Goal: Task Accomplishment & Management: Complete application form

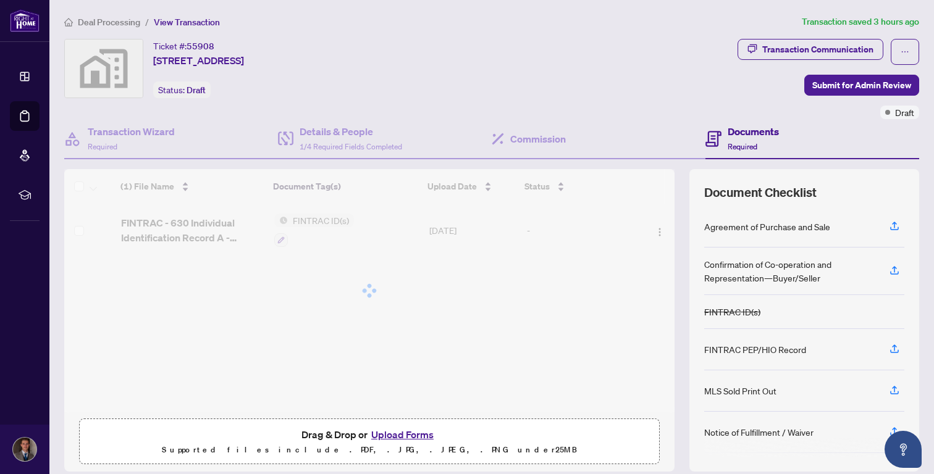
scroll to position [166, 0]
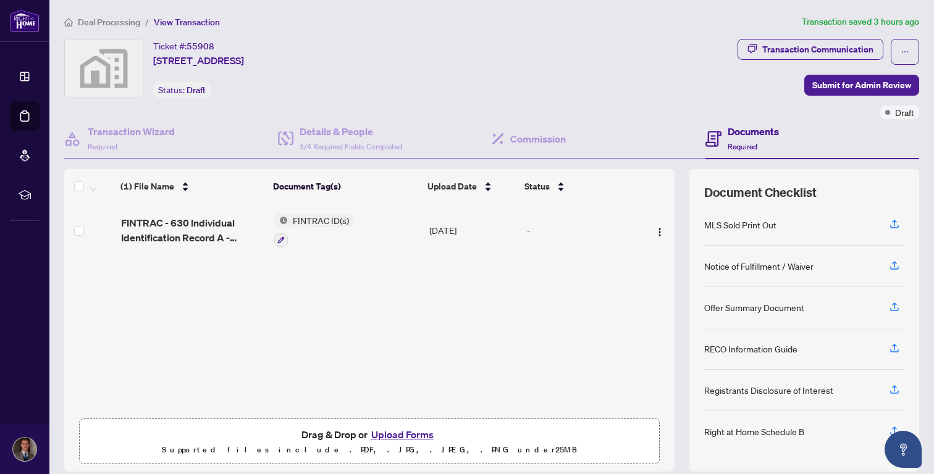
click at [532, 217] on td "-" at bounding box center [581, 230] width 119 height 53
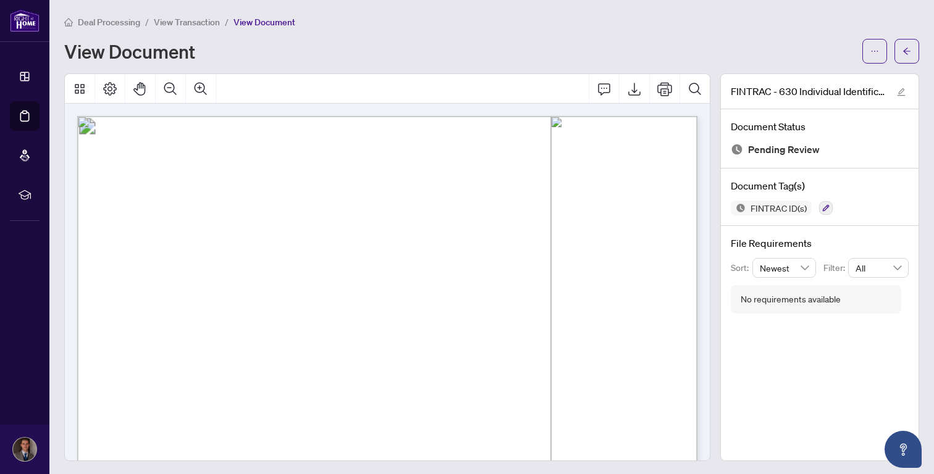
click at [186, 28] on div "Deal Processing / View Transaction / View Document View Document" at bounding box center [491, 39] width 855 height 49
click at [194, 25] on span "View Transaction" at bounding box center [187, 22] width 66 height 11
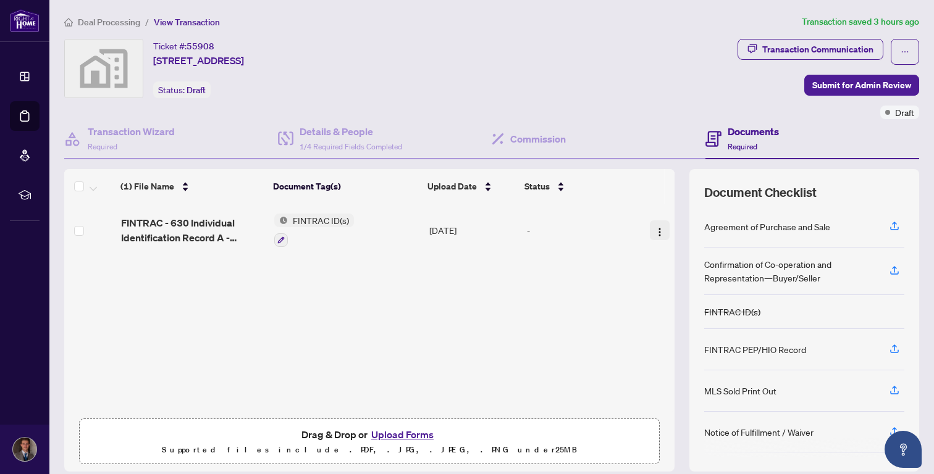
click at [656, 230] on img "button" at bounding box center [659, 232] width 10 height 10
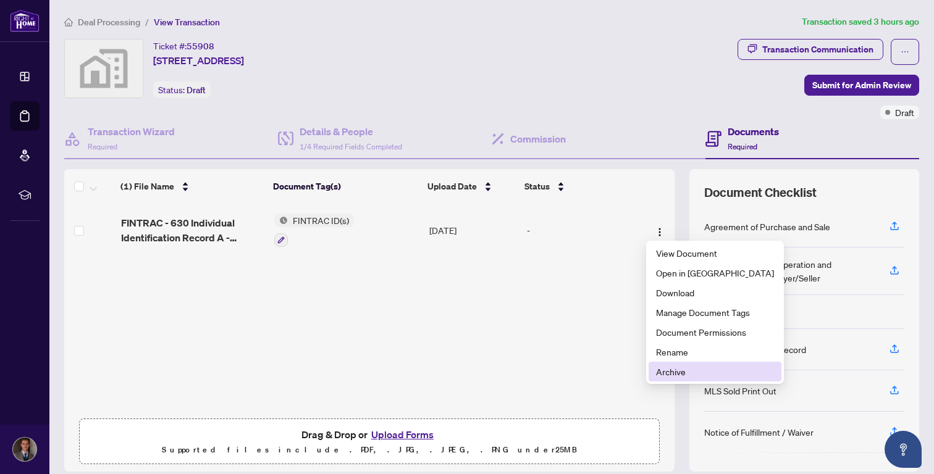
click at [682, 377] on span "Archive" at bounding box center [715, 372] width 118 height 14
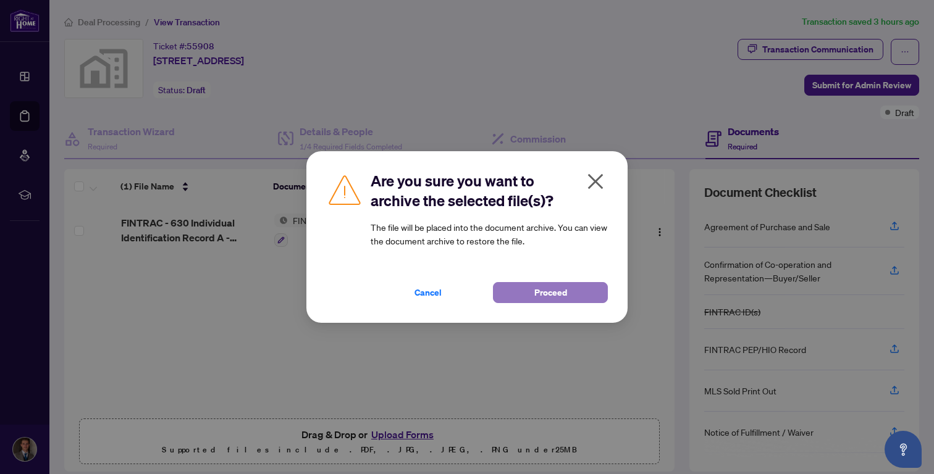
click at [560, 292] on span "Proceed" at bounding box center [550, 293] width 33 height 20
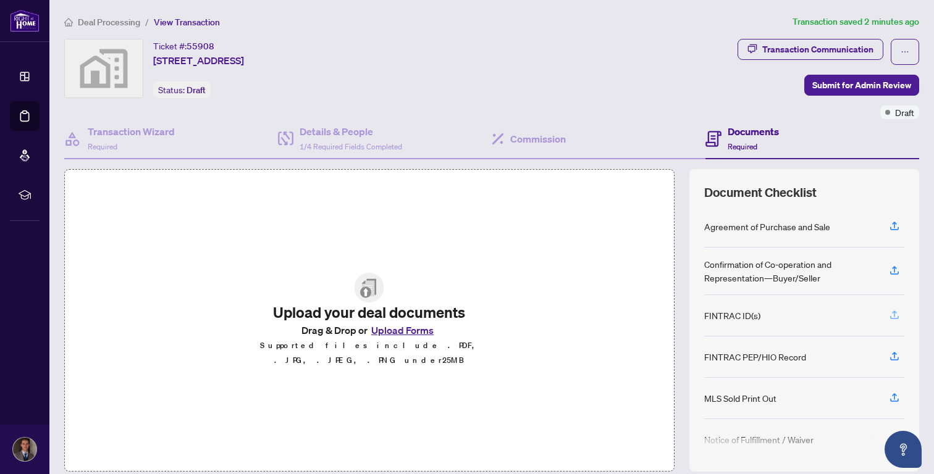
click at [896, 315] on icon "button" at bounding box center [893, 314] width 11 height 11
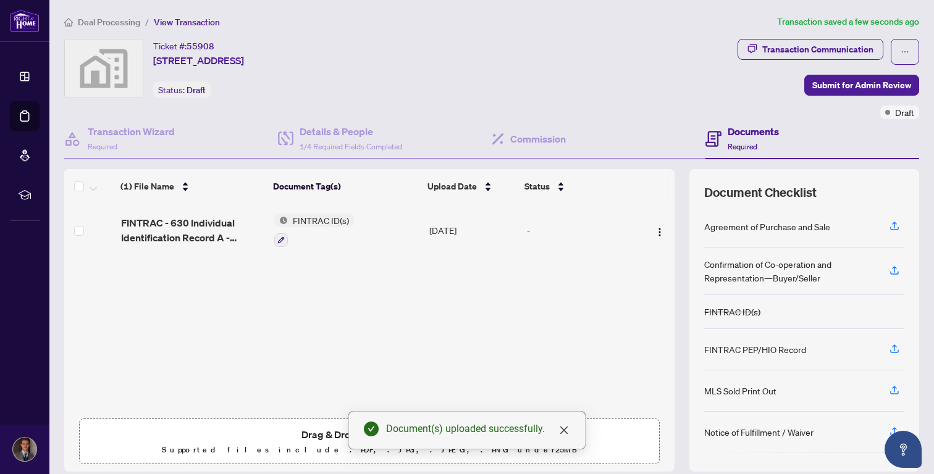
click at [630, 51] on div "Ticket #: 55908 [STREET_ADDRESS] Status: Draft" at bounding box center [398, 68] width 668 height 59
click at [154, 137] on h4 "Transaction Wizard" at bounding box center [131, 131] width 87 height 15
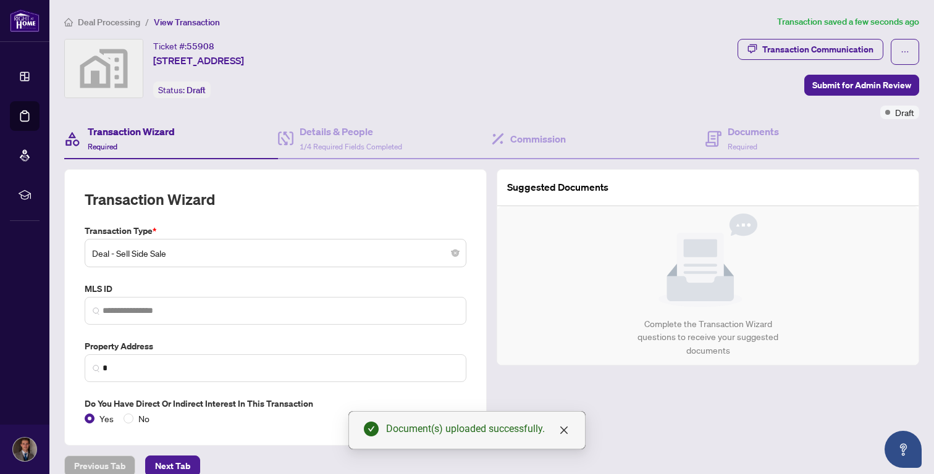
type input "**********"
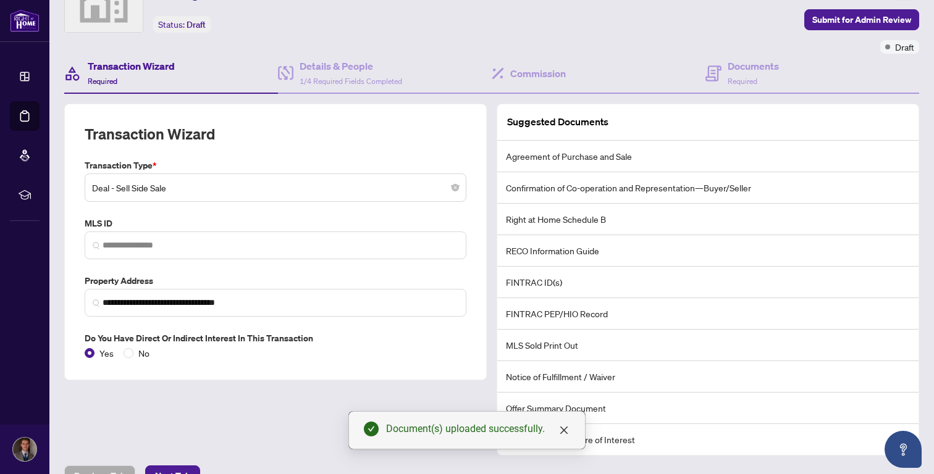
scroll to position [56, 0]
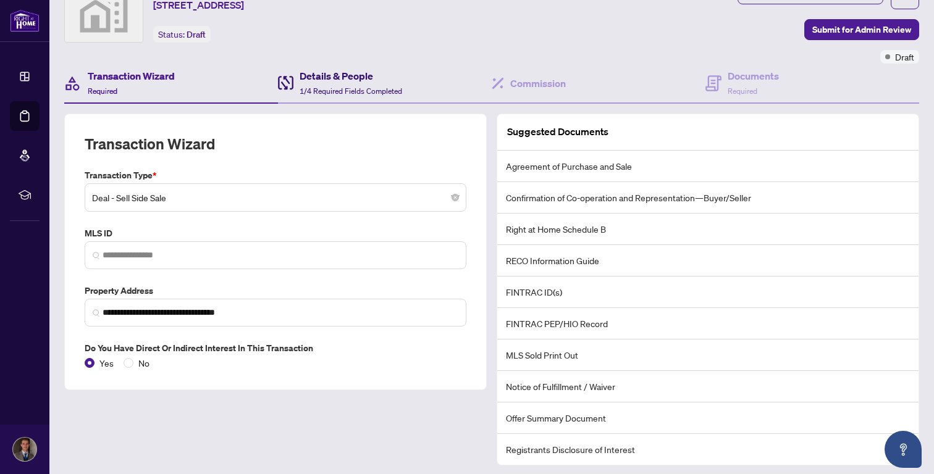
click at [357, 70] on h4 "Details & People" at bounding box center [350, 76] width 102 height 15
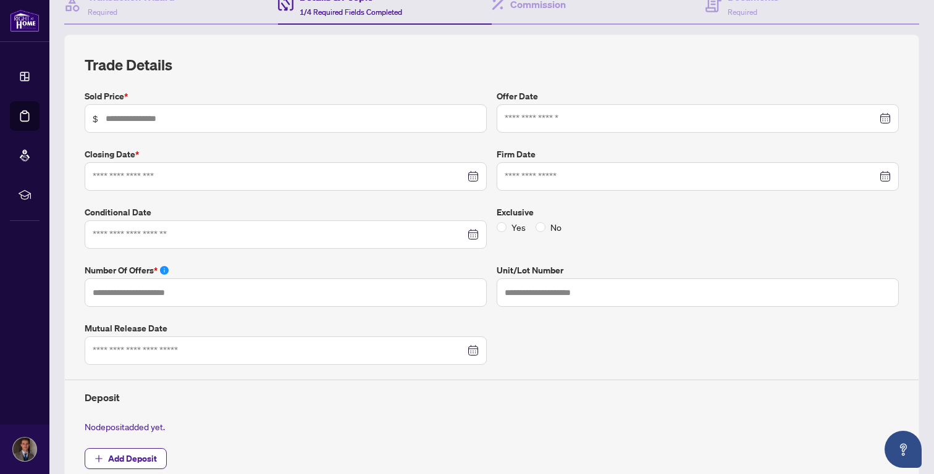
scroll to position [132, 0]
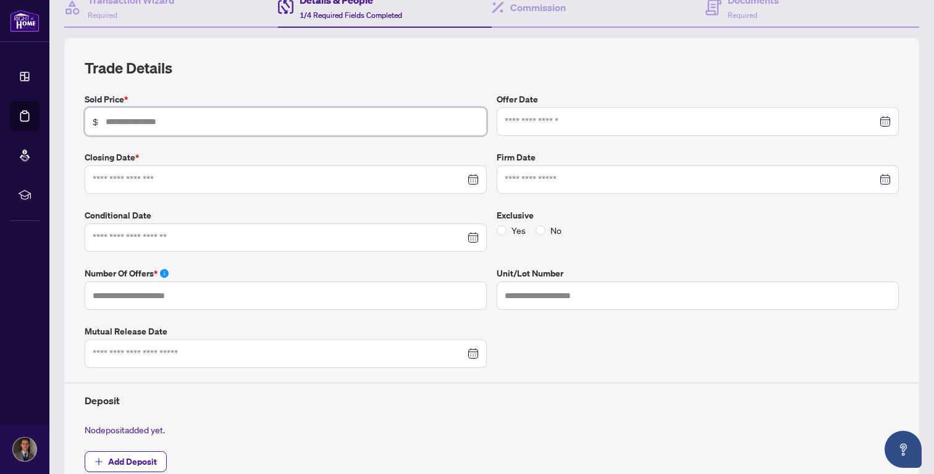
click at [312, 124] on input "text" at bounding box center [292, 122] width 373 height 14
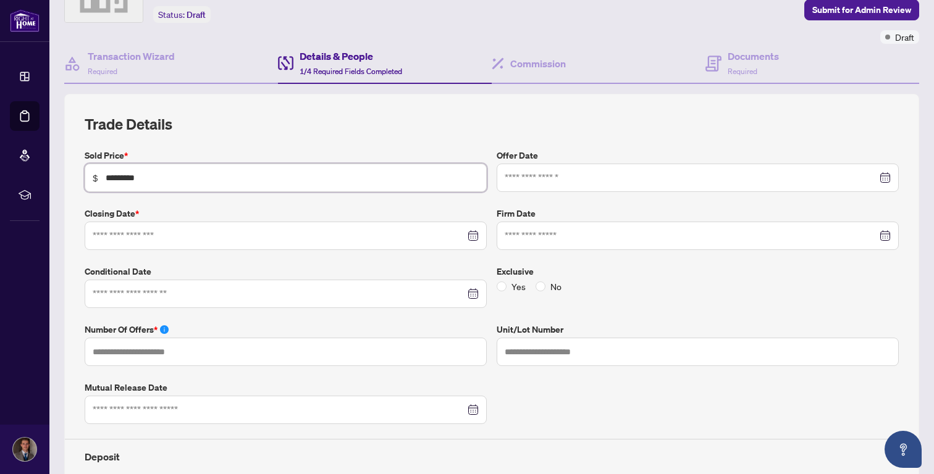
scroll to position [0, 0]
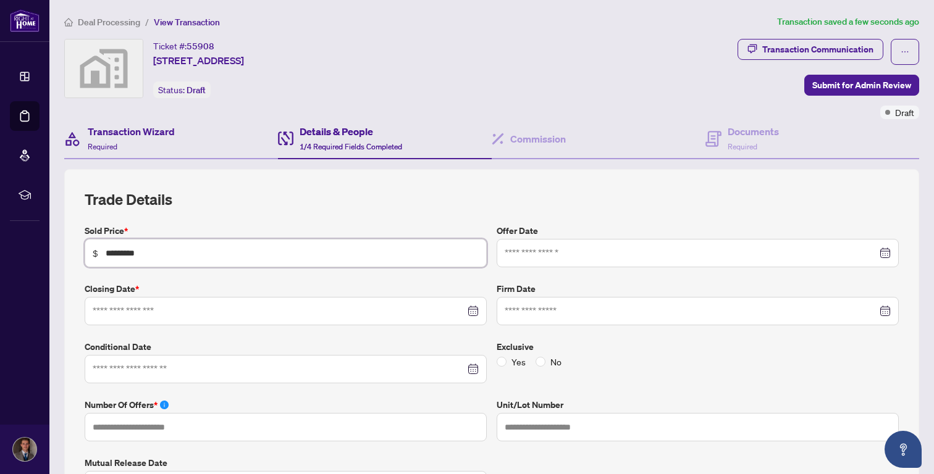
type input "*********"
click at [138, 139] on div "Transaction Wizard Required" at bounding box center [131, 138] width 87 height 29
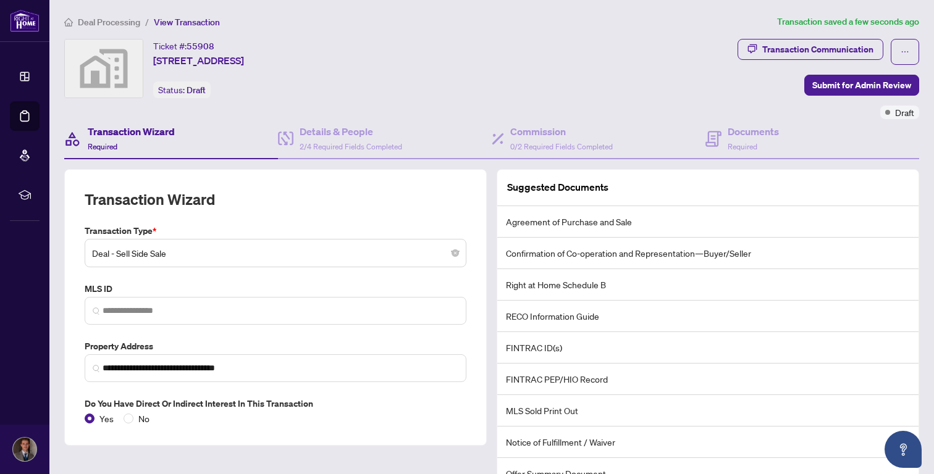
click at [188, 247] on span "Deal - Sell Side Sale" at bounding box center [275, 252] width 367 height 23
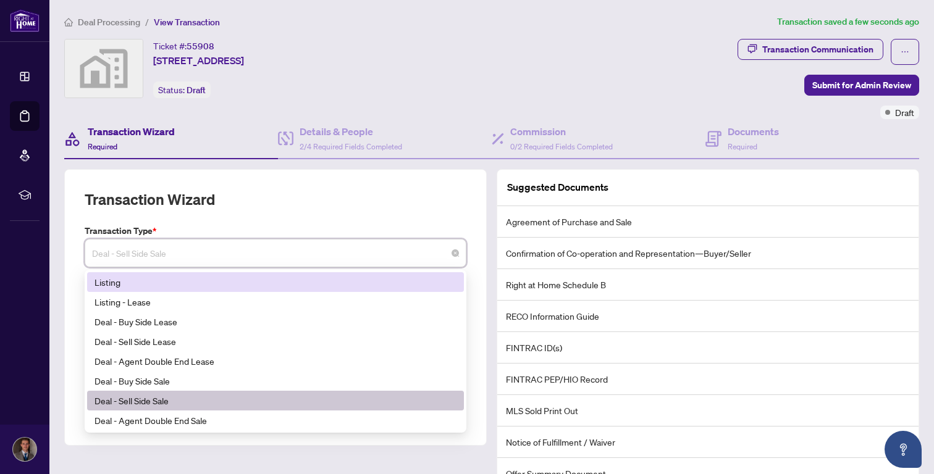
click at [123, 284] on div "Listing" at bounding box center [275, 282] width 362 height 14
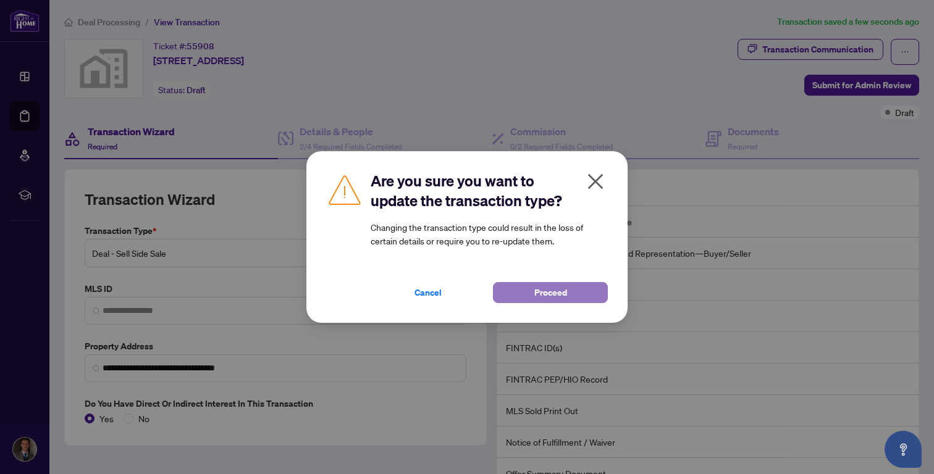
click at [544, 287] on span "Proceed" at bounding box center [550, 293] width 33 height 20
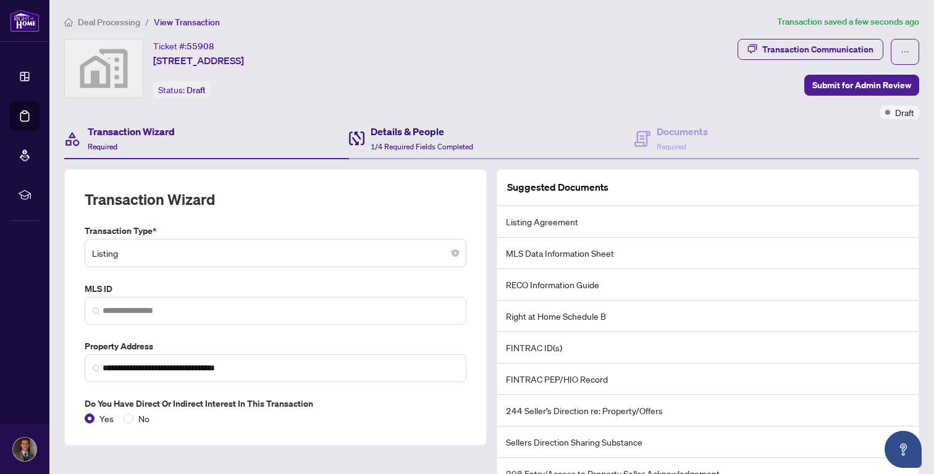
click at [411, 130] on h4 "Details & People" at bounding box center [421, 131] width 102 height 15
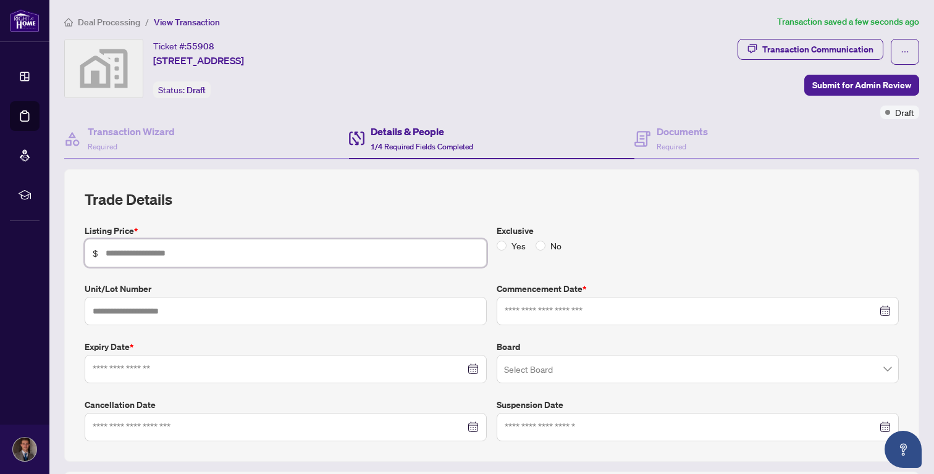
click at [132, 247] on input "text" at bounding box center [292, 253] width 373 height 14
type input "*********"
click at [211, 203] on h2 "Trade Details" at bounding box center [492, 200] width 814 height 20
click at [558, 299] on div at bounding box center [697, 311] width 402 height 28
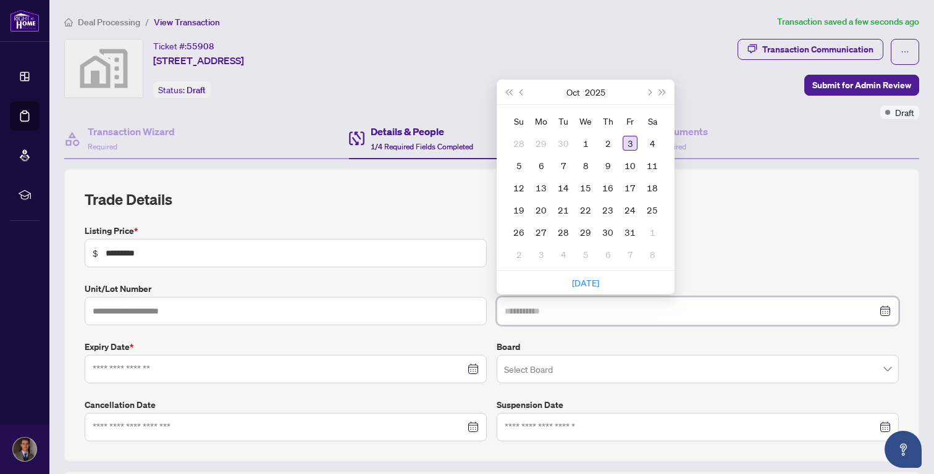
type input "**********"
click at [629, 147] on div "3" at bounding box center [629, 143] width 15 height 15
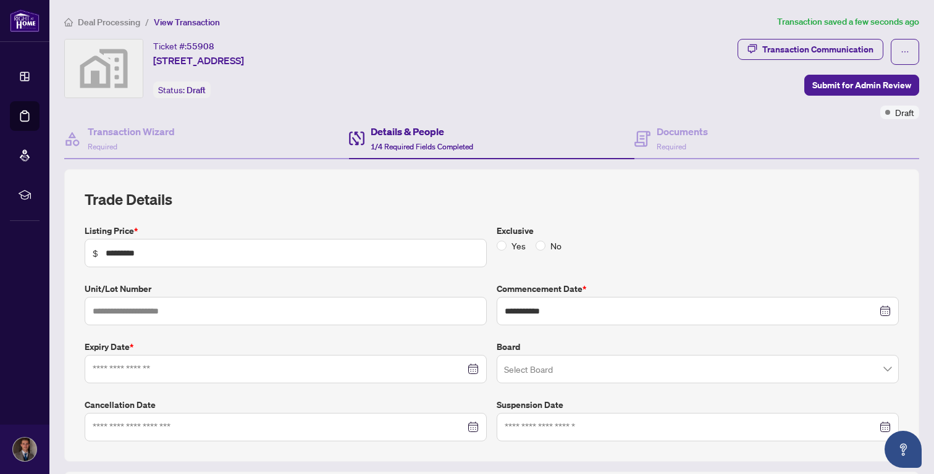
click at [424, 215] on div "**********" at bounding box center [492, 316] width 814 height 252
click at [330, 364] on input at bounding box center [279, 369] width 372 height 14
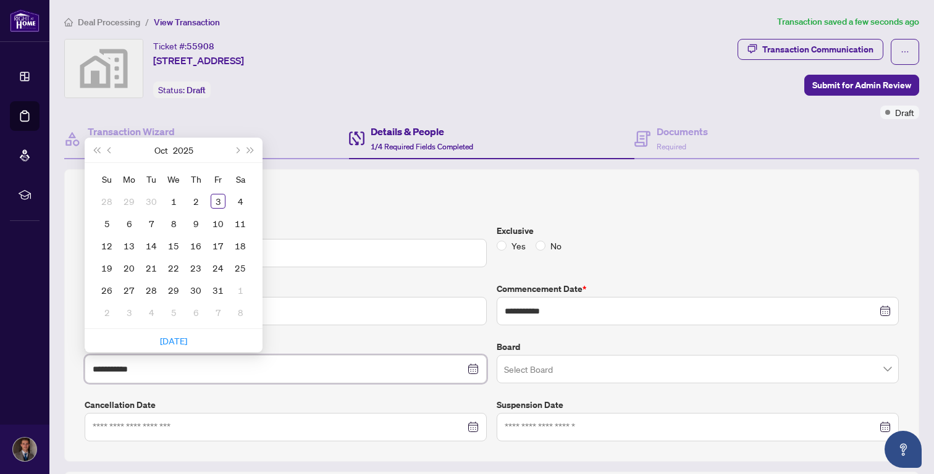
type input "**********"
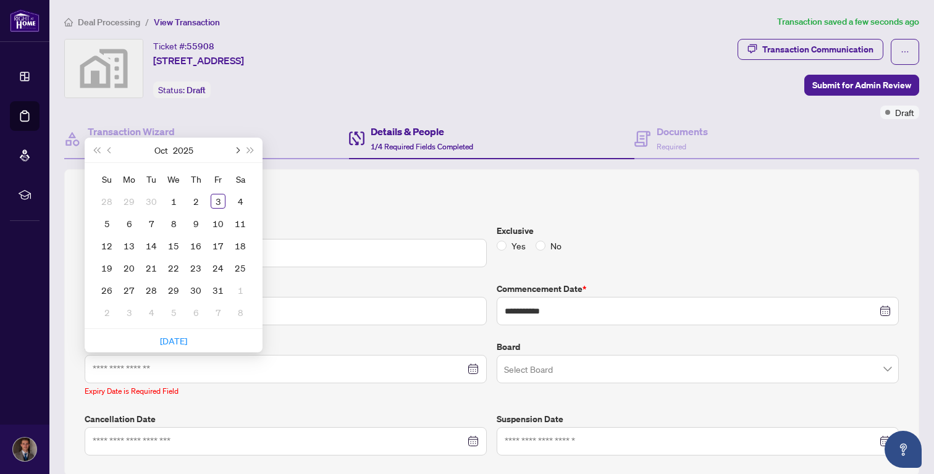
click at [238, 148] on span "Next month (PageDown)" at bounding box center [236, 150] width 6 height 6
click at [239, 148] on button "Next month (PageDown)" at bounding box center [237, 150] width 14 height 25
click at [235, 148] on span "Next month (PageDown)" at bounding box center [236, 150] width 6 height 6
type input "**********"
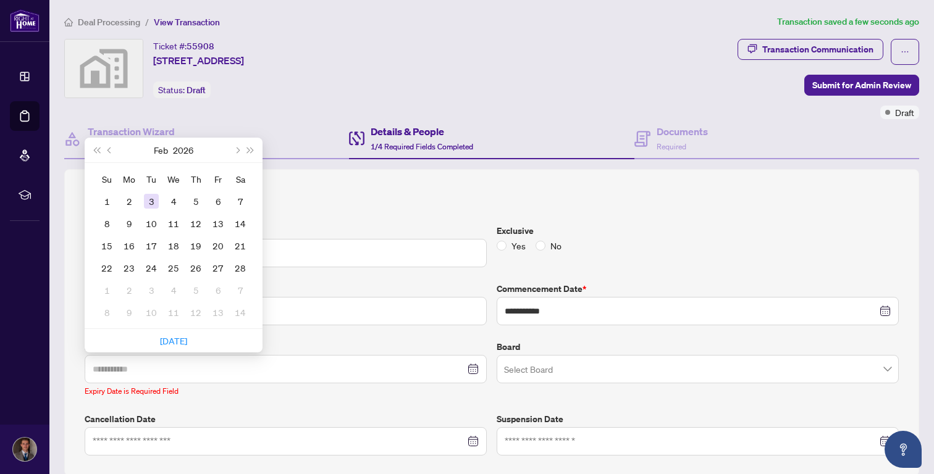
click at [151, 199] on div "3" at bounding box center [151, 201] width 15 height 15
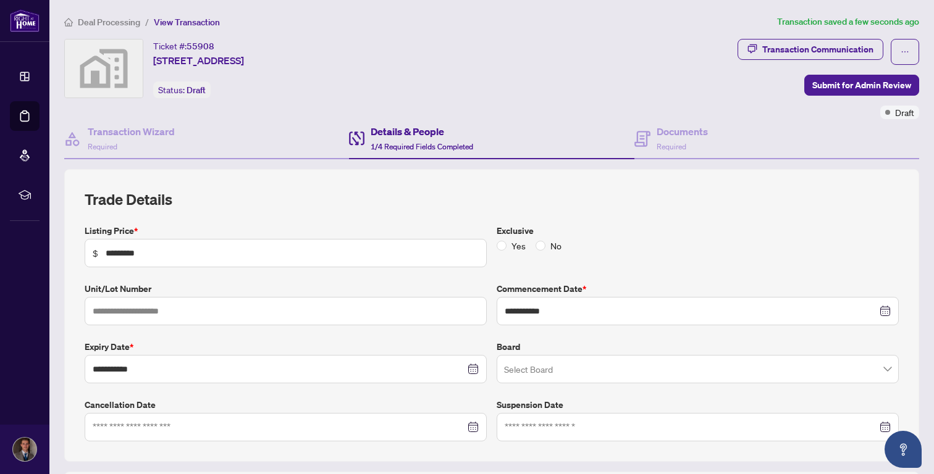
click at [310, 215] on div "**********" at bounding box center [492, 316] width 814 height 252
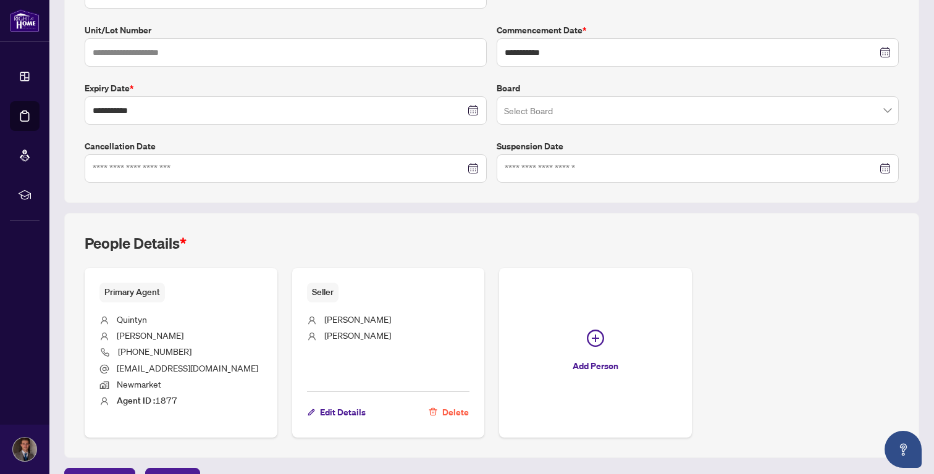
scroll to position [287, 0]
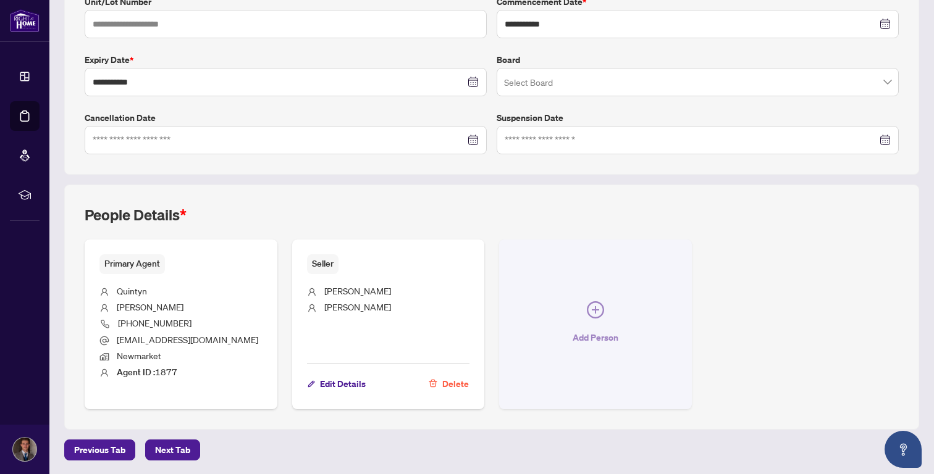
click at [586, 323] on button "Add Person" at bounding box center [595, 324] width 193 height 169
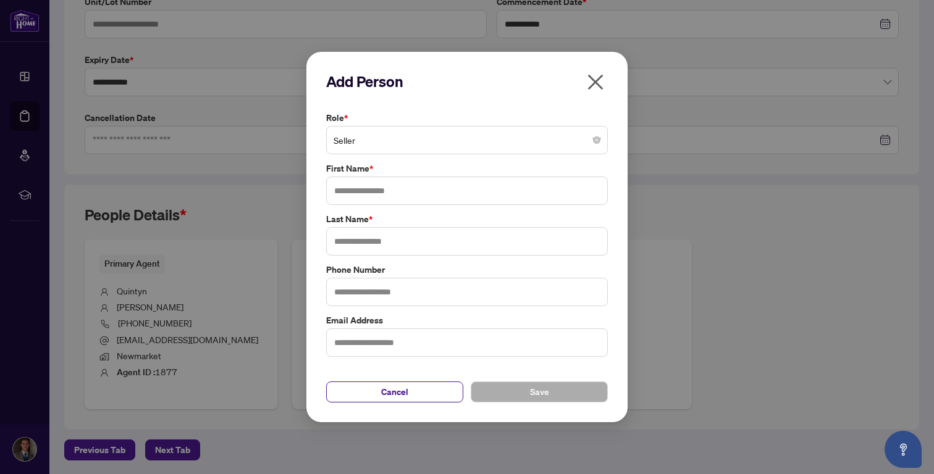
click at [508, 140] on span "Seller" at bounding box center [466, 139] width 267 height 23
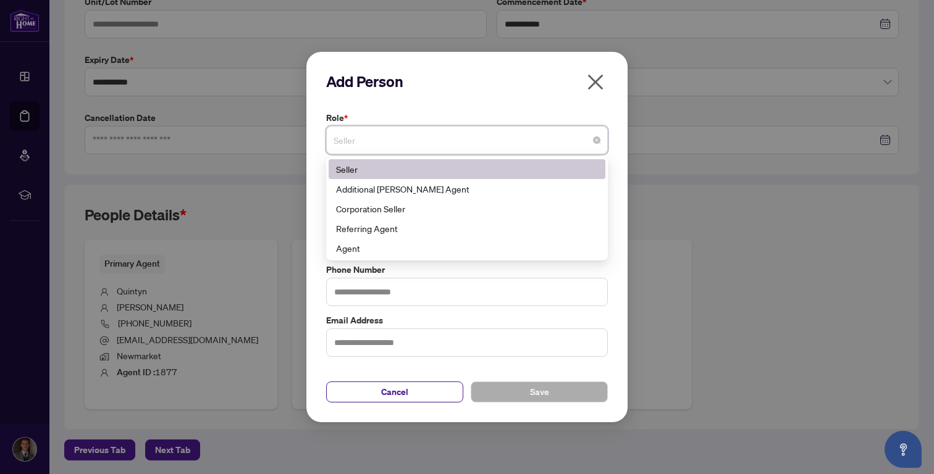
click at [601, 93] on span "button" at bounding box center [595, 84] width 20 height 25
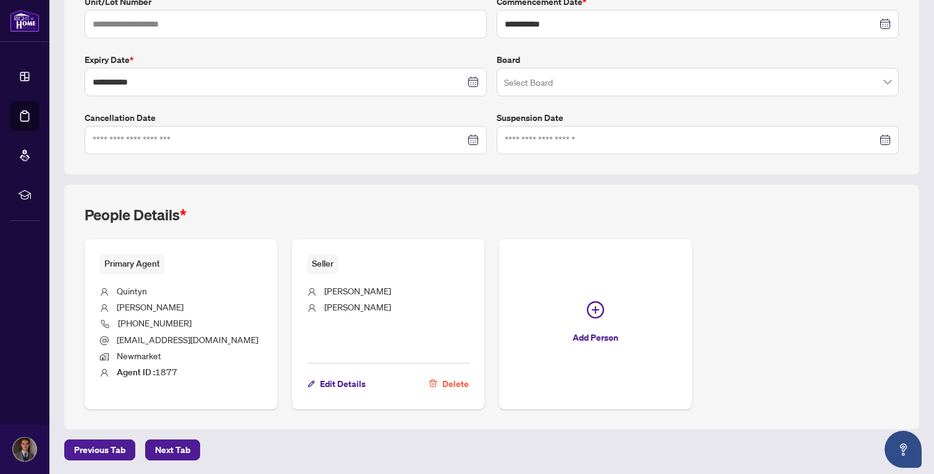
click at [495, 220] on div "People Details *" at bounding box center [492, 222] width 814 height 35
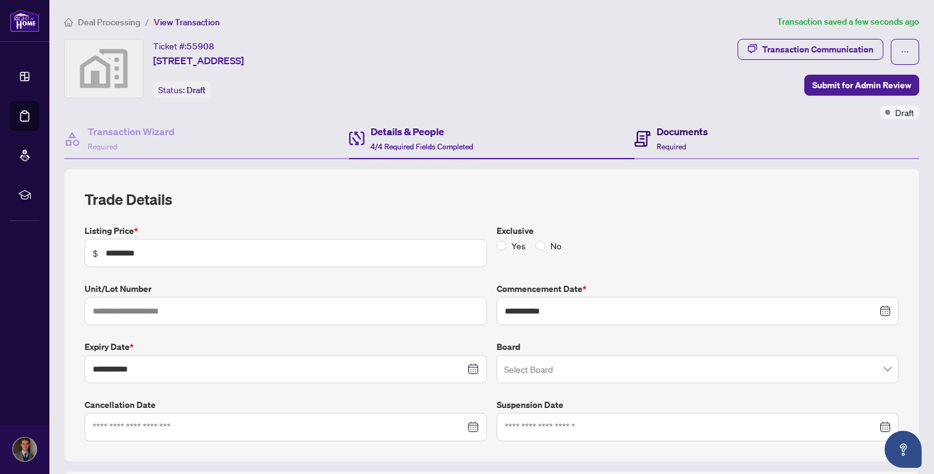
click at [659, 130] on h4 "Documents" at bounding box center [681, 131] width 51 height 15
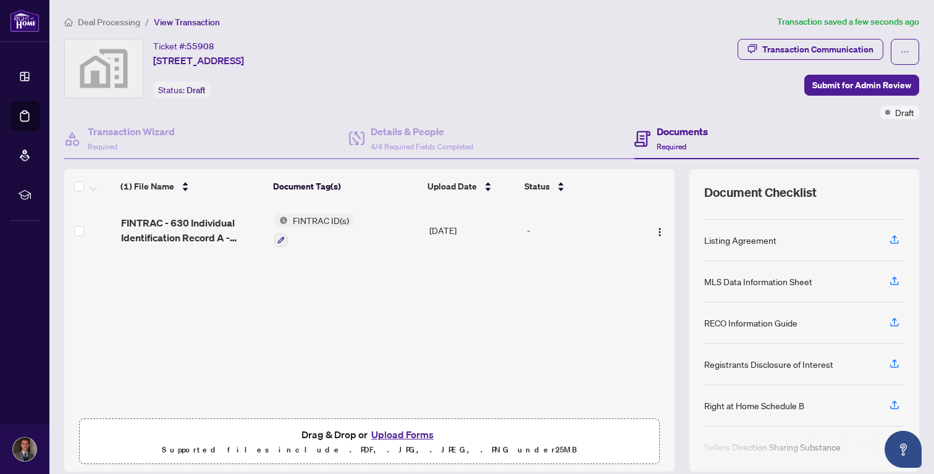
scroll to position [64, 0]
click at [893, 238] on icon "button" at bounding box center [893, 237] width 11 height 11
click at [894, 282] on icon "button" at bounding box center [893, 279] width 11 height 11
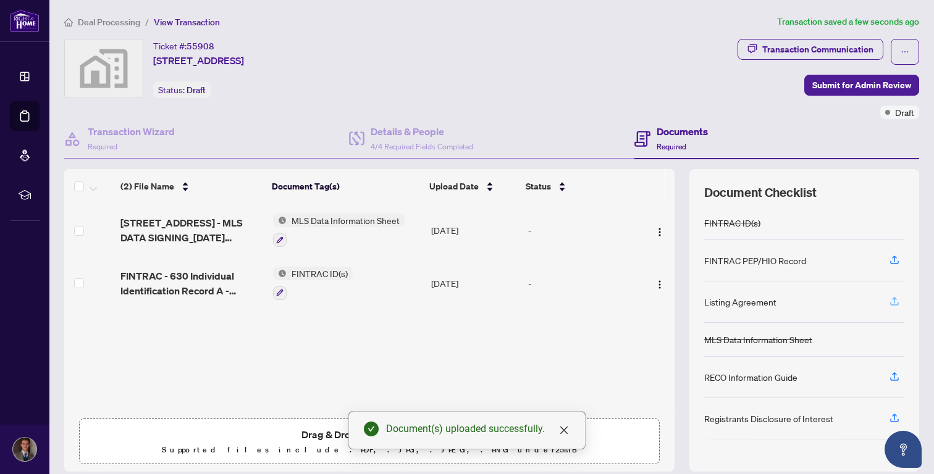
click at [893, 301] on icon "button" at bounding box center [893, 301] width 11 height 11
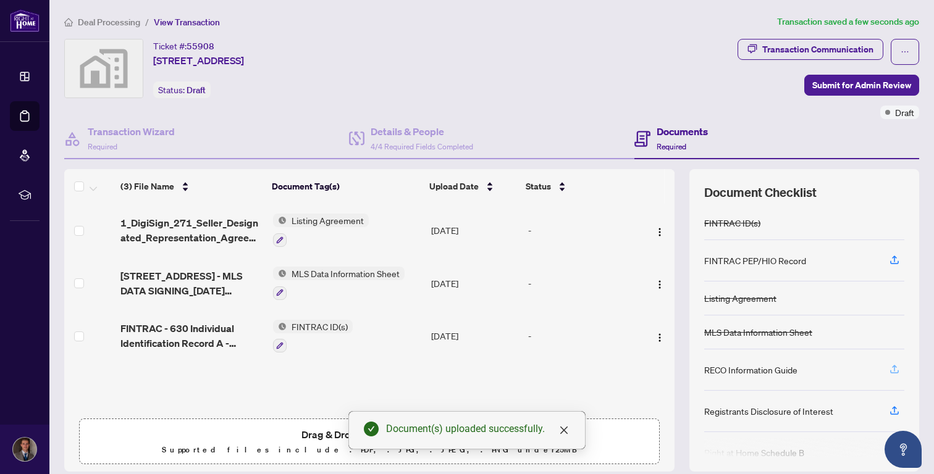
click at [888, 369] on icon "button" at bounding box center [893, 369] width 11 height 11
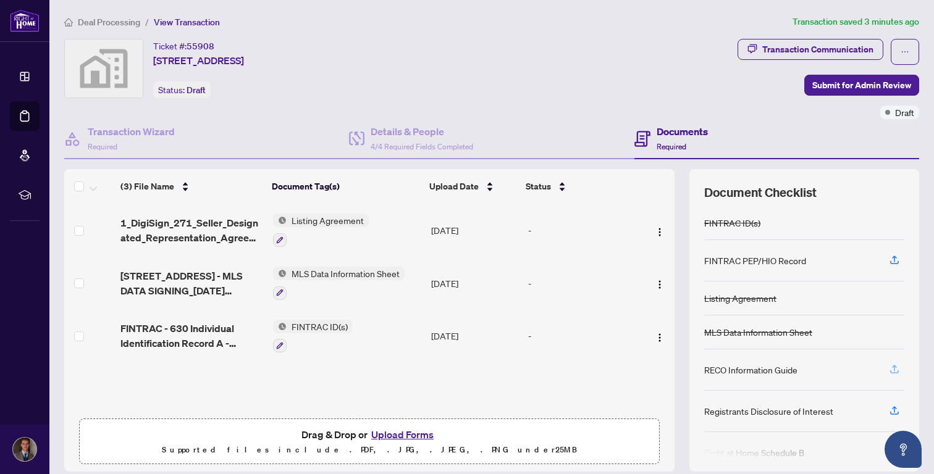
click at [893, 367] on icon "button" at bounding box center [893, 369] width 11 height 11
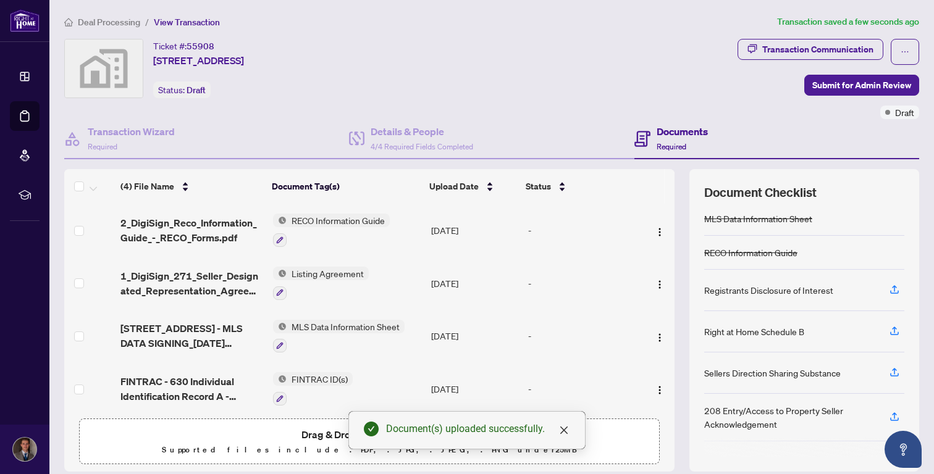
scroll to position [115, 0]
click at [632, 80] on div "Ticket #: 55908 [STREET_ADDRESS] Status: Draft" at bounding box center [398, 68] width 668 height 59
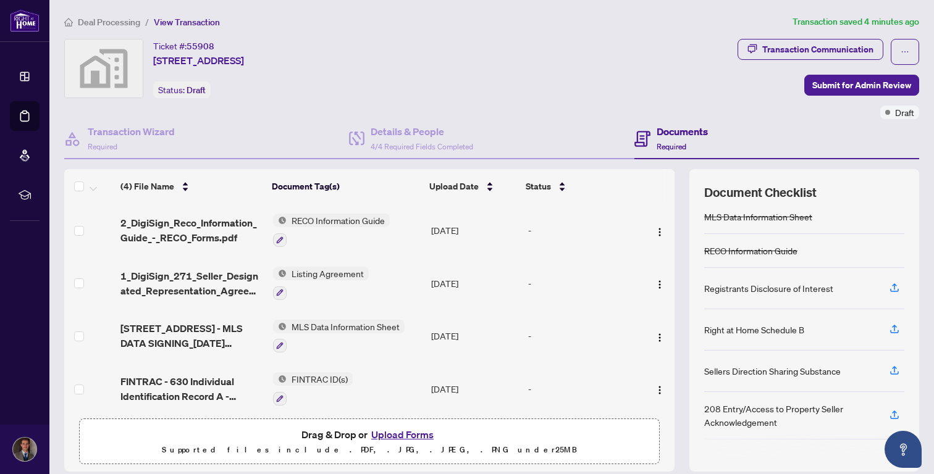
click at [564, 86] on div "Ticket #: 55908 [STREET_ADDRESS] Status: Draft" at bounding box center [398, 68] width 668 height 59
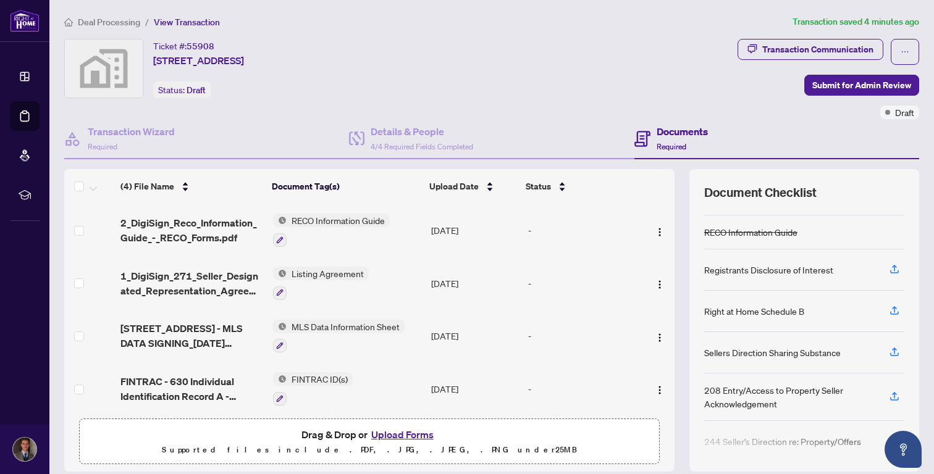
scroll to position [144, 0]
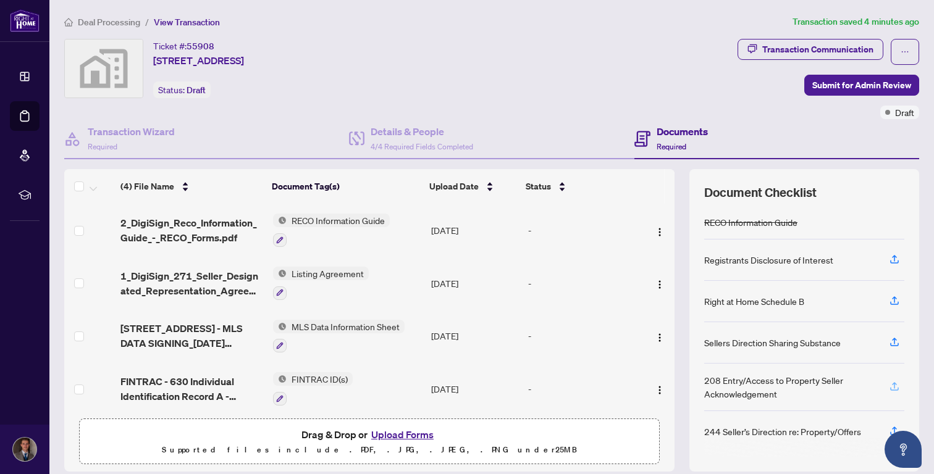
click at [903, 388] on button "button" at bounding box center [894, 387] width 20 height 21
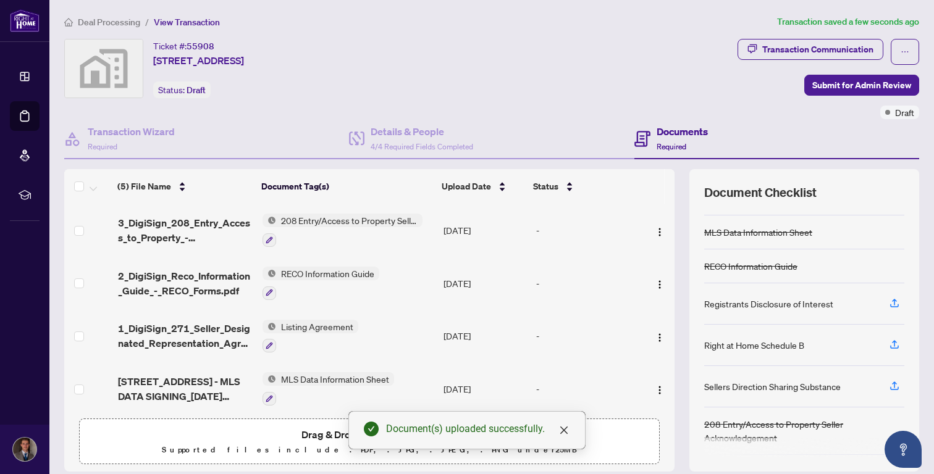
scroll to position [109, 0]
